Goal: Information Seeking & Learning: Compare options

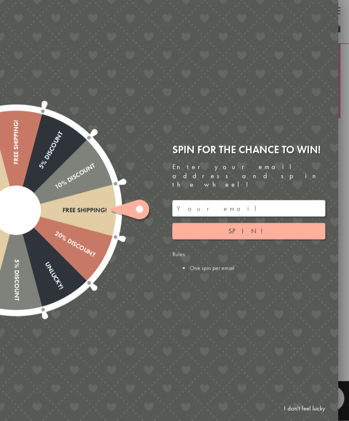
scroll to position [206, 0]
click at [320, 417] on link "I don't feel lucky" at bounding box center [305, 409] width 50 height 16
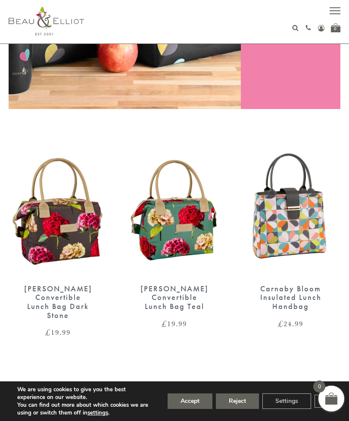
scroll to position [221, 0]
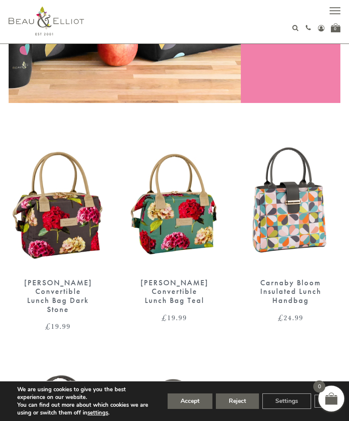
click at [195, 409] on button "Accept" at bounding box center [190, 402] width 45 height 16
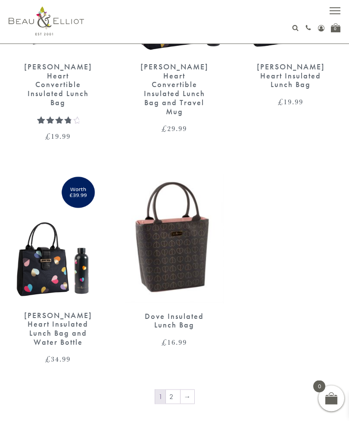
scroll to position [1581, 0]
click at [175, 390] on link "2" at bounding box center [173, 397] width 14 height 14
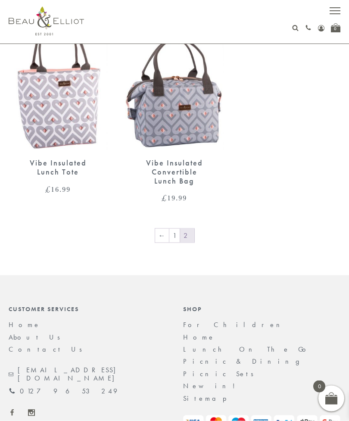
scroll to position [788, 0]
click at [176, 230] on link "1" at bounding box center [174, 236] width 10 height 14
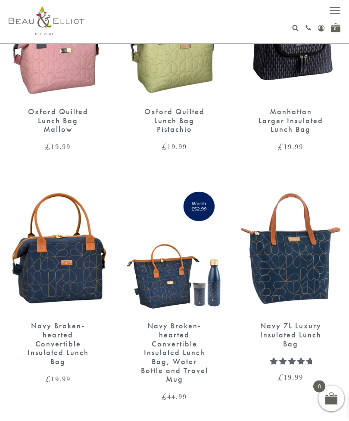
scroll to position [1072, 0]
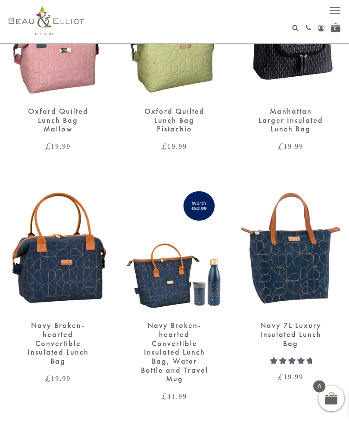
click at [59, 263] on img at bounding box center [58, 249] width 99 height 128
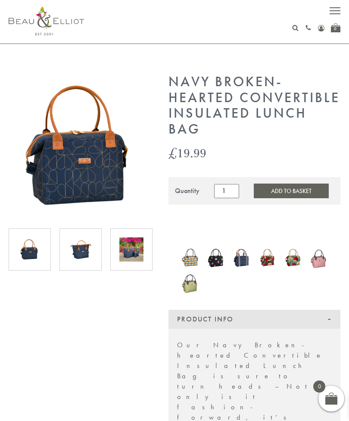
click at [74, 251] on img at bounding box center [81, 250] width 24 height 24
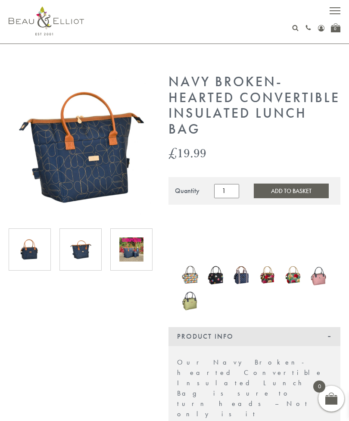
click at [92, 248] on img at bounding box center [81, 250] width 24 height 24
click at [134, 249] on img at bounding box center [131, 250] width 24 height 24
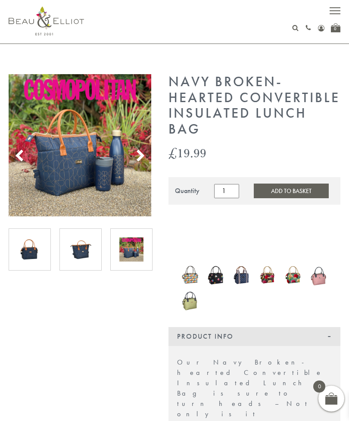
click at [34, 252] on img at bounding box center [30, 250] width 24 height 24
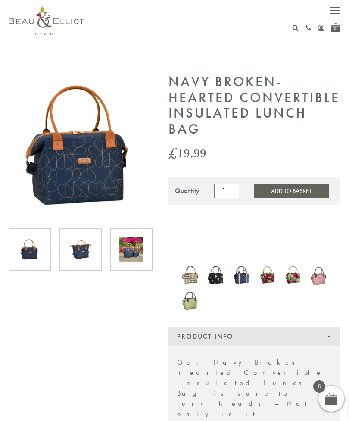
click at [77, 254] on img at bounding box center [81, 250] width 24 height 24
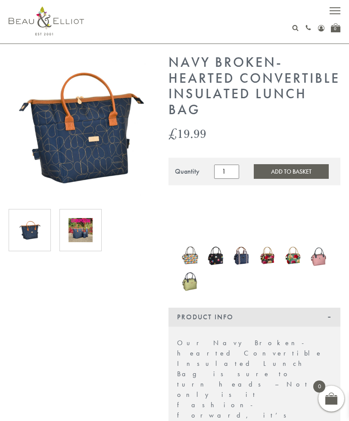
scroll to position [20, 0]
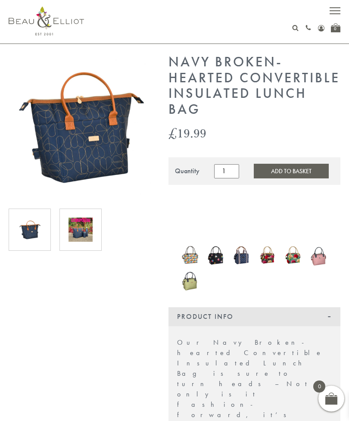
click at [194, 257] on img at bounding box center [190, 256] width 17 height 22
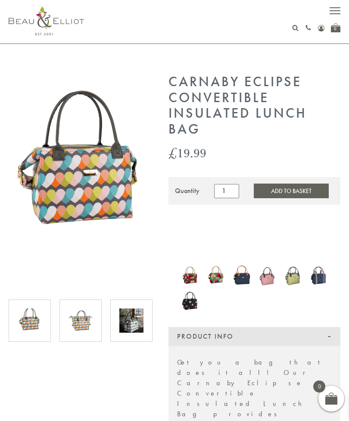
click at [88, 324] on img at bounding box center [81, 321] width 24 height 24
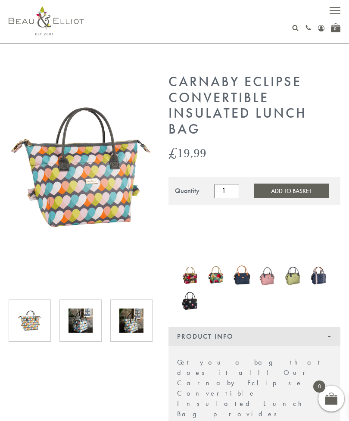
click at [88, 322] on img at bounding box center [81, 321] width 24 height 24
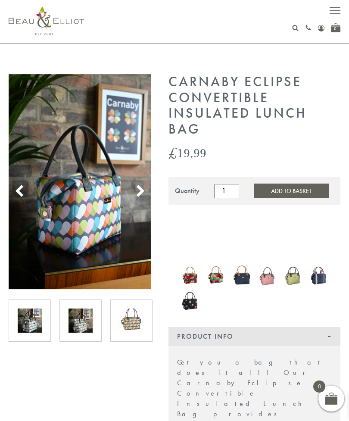
click at [143, 188] on icon at bounding box center [140, 191] width 13 height 13
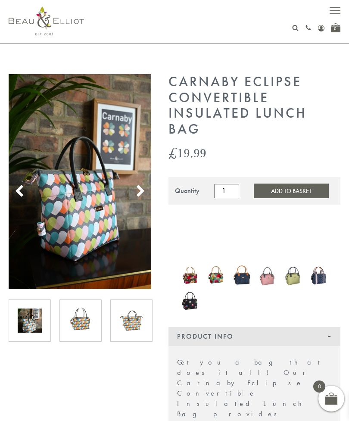
click at [191, 278] on img at bounding box center [190, 275] width 17 height 21
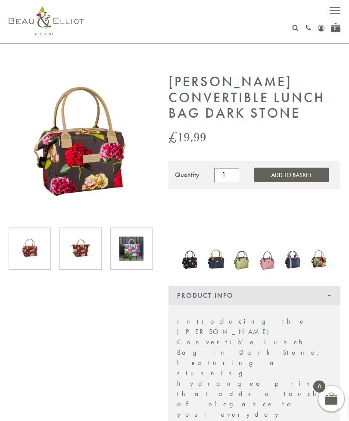
click at [318, 259] on img at bounding box center [319, 259] width 17 height 23
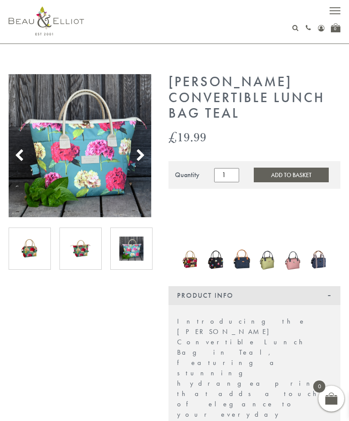
click at [94, 120] on img at bounding box center [80, 145] width 143 height 143
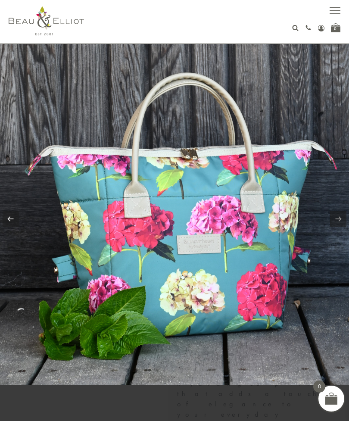
click at [217, 25] on div "01279 653 249 Login / Register 0" at bounding box center [217, 27] width 248 height 9
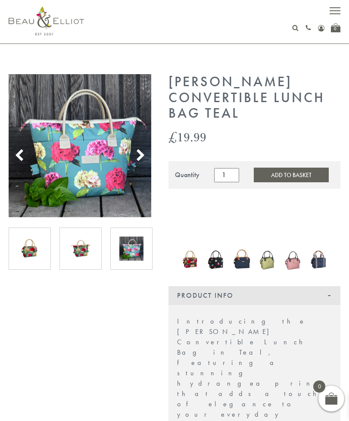
click at [219, 262] on img at bounding box center [215, 259] width 17 height 23
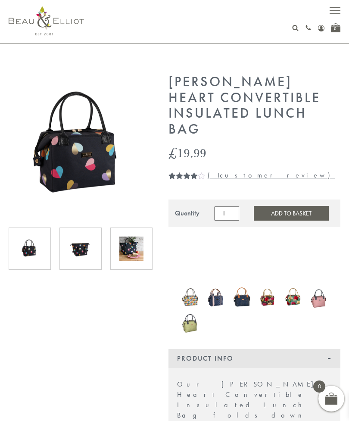
click at [319, 298] on img at bounding box center [319, 297] width 17 height 23
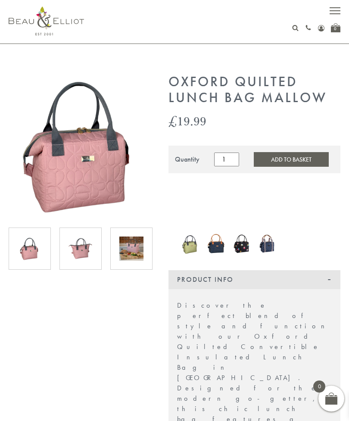
click at [111, 127] on img at bounding box center [80, 145] width 143 height 143
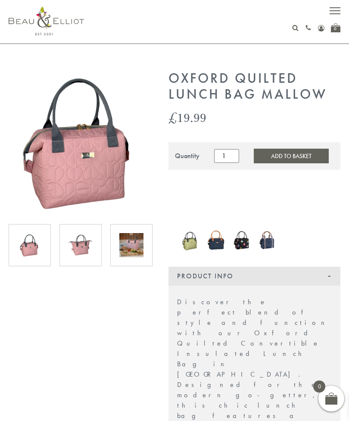
scroll to position [4, 0]
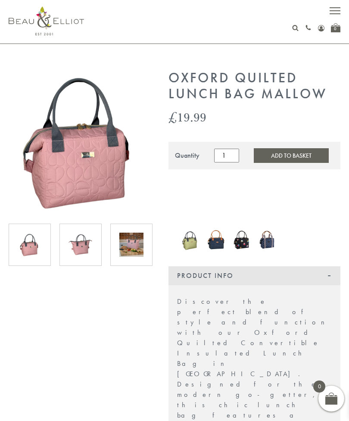
click at [217, 245] on img at bounding box center [215, 240] width 17 height 23
